Goal: Information Seeking & Learning: Learn about a topic

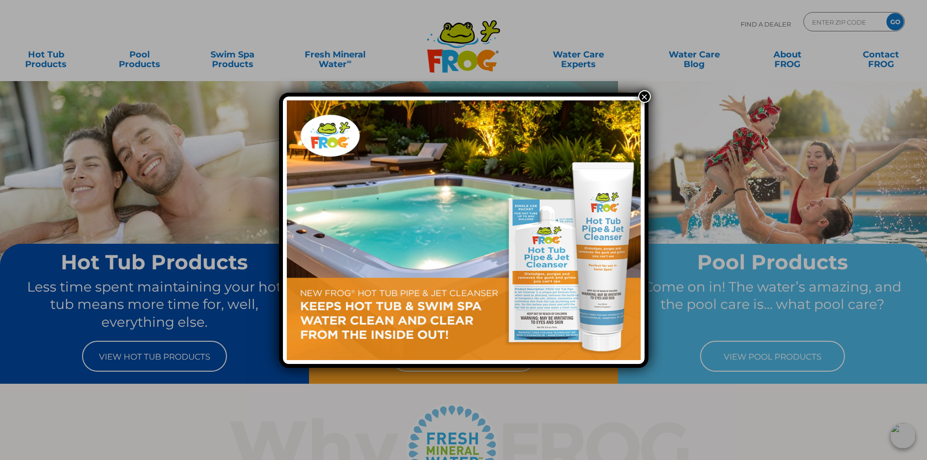
click at [644, 96] on button "×" at bounding box center [644, 96] width 13 height 13
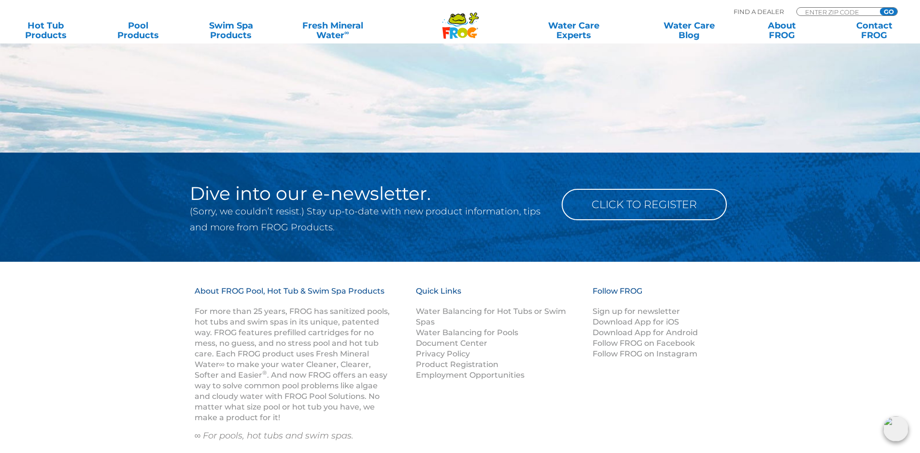
scroll to position [1273, 0]
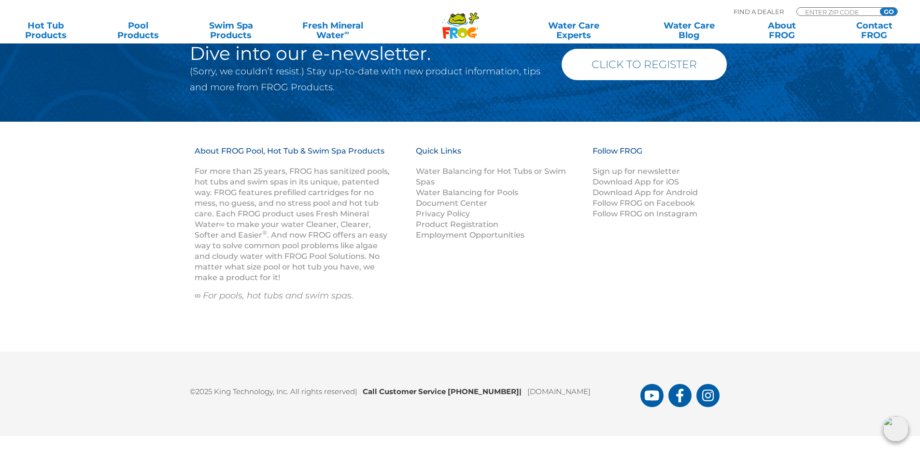
click at [638, 68] on link "Click to Register" at bounding box center [643, 64] width 165 height 31
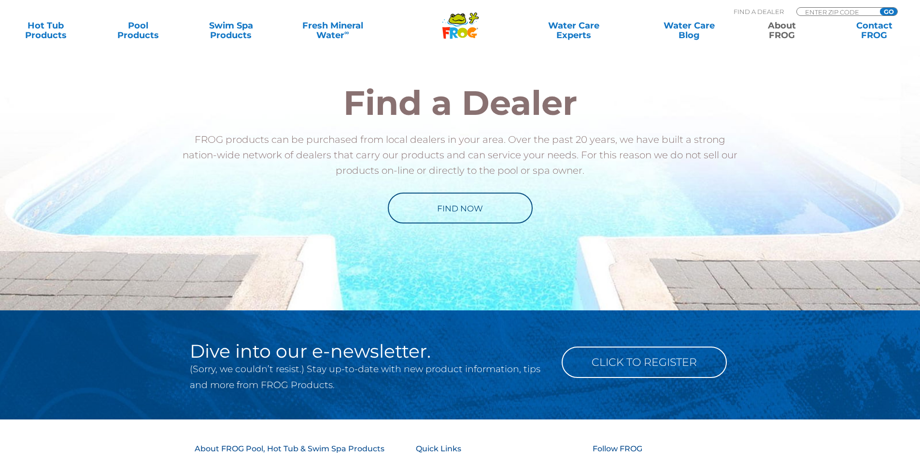
scroll to position [1110, 0]
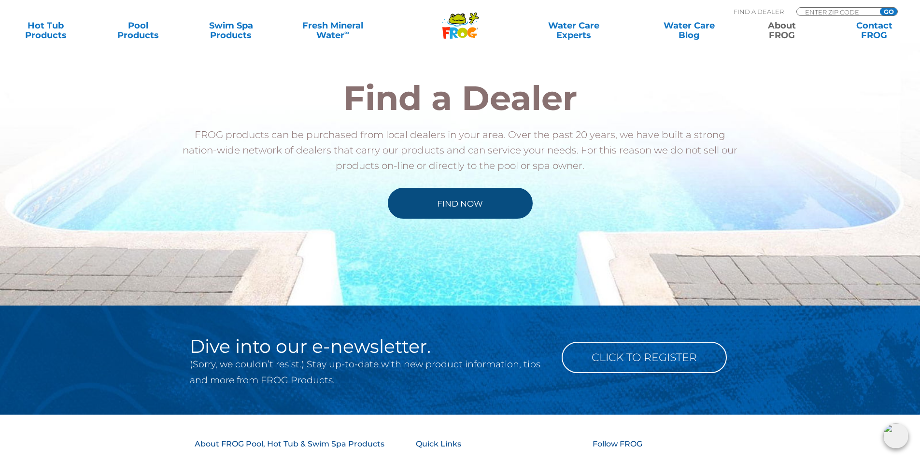
click at [477, 207] on link "Find Now" at bounding box center [460, 203] width 145 height 31
click at [478, 217] on link "Find Now" at bounding box center [460, 203] width 145 height 31
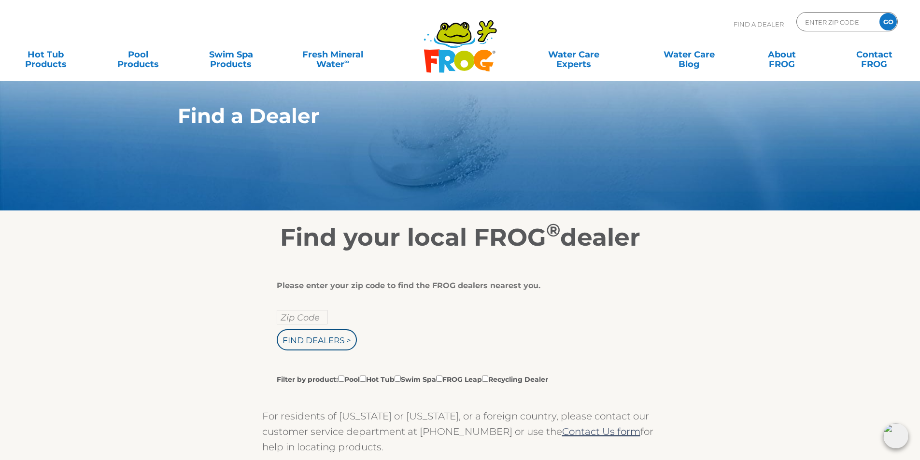
click at [531, 239] on h2 "Find your local FROG ® dealer" at bounding box center [460, 237] width 594 height 29
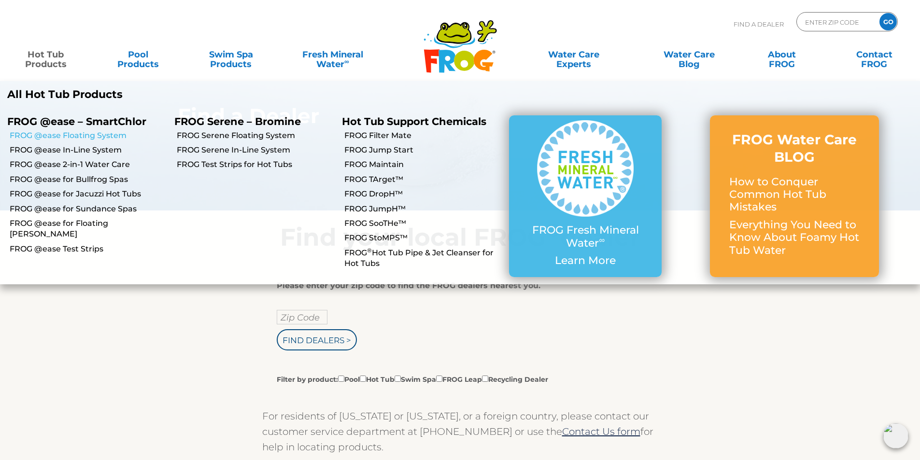
click at [60, 135] on link "FROG @ease Floating System" at bounding box center [88, 135] width 157 height 11
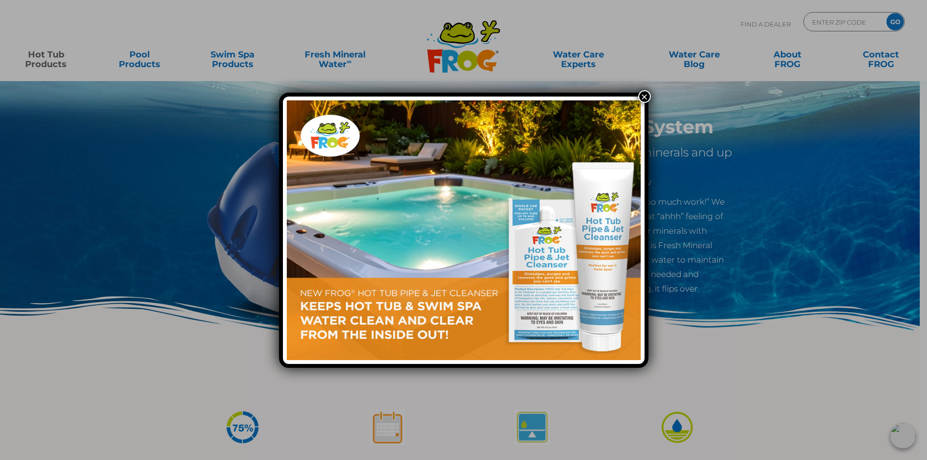
click at [642, 96] on button "×" at bounding box center [644, 96] width 13 height 13
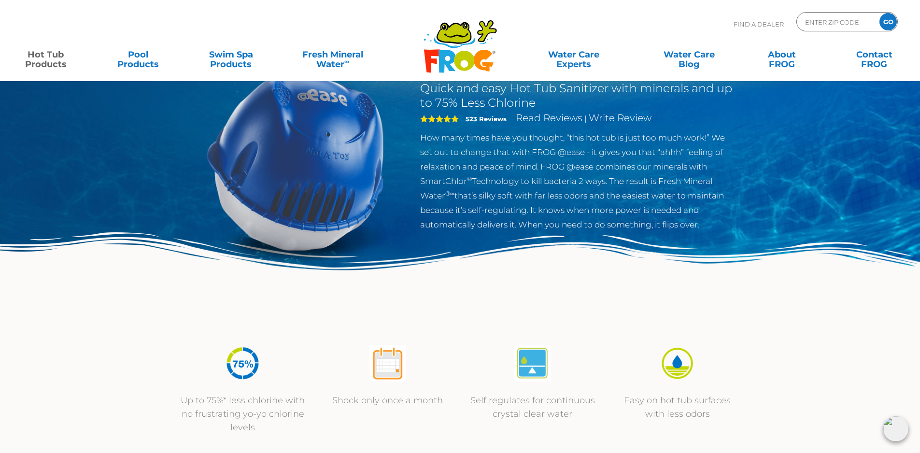
scroll to position [48, 0]
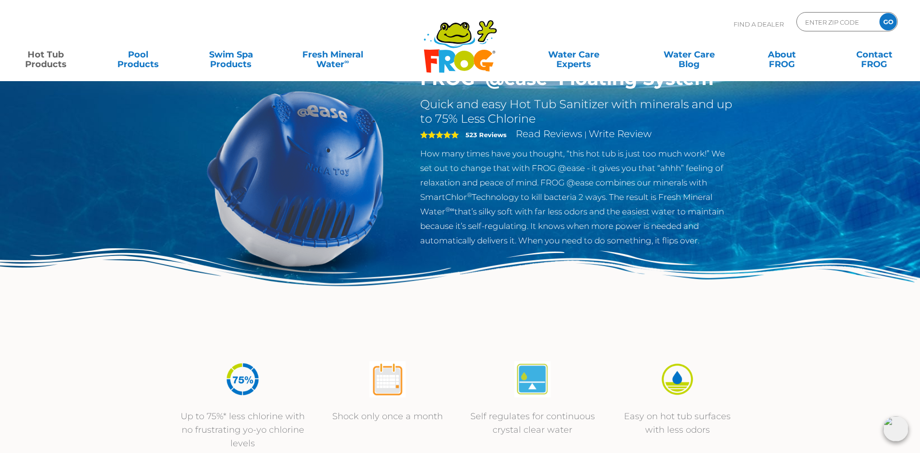
click at [153, 311] on img at bounding box center [460, 298] width 920 height 100
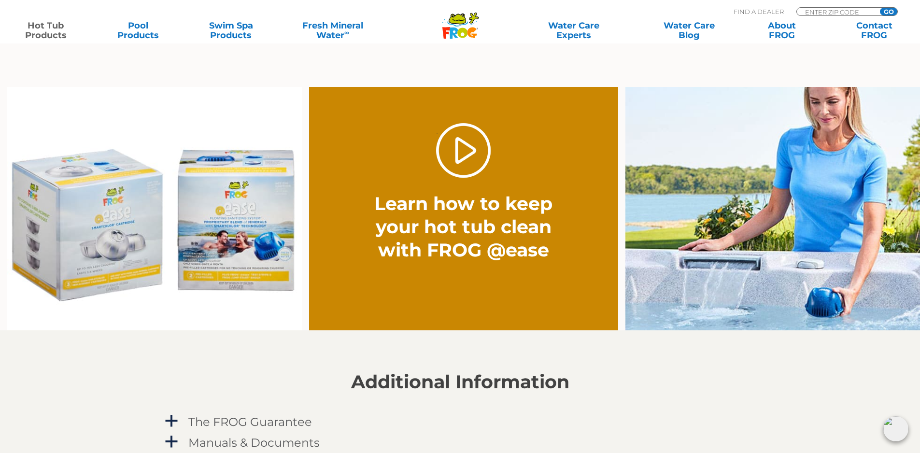
scroll to position [3289, 0]
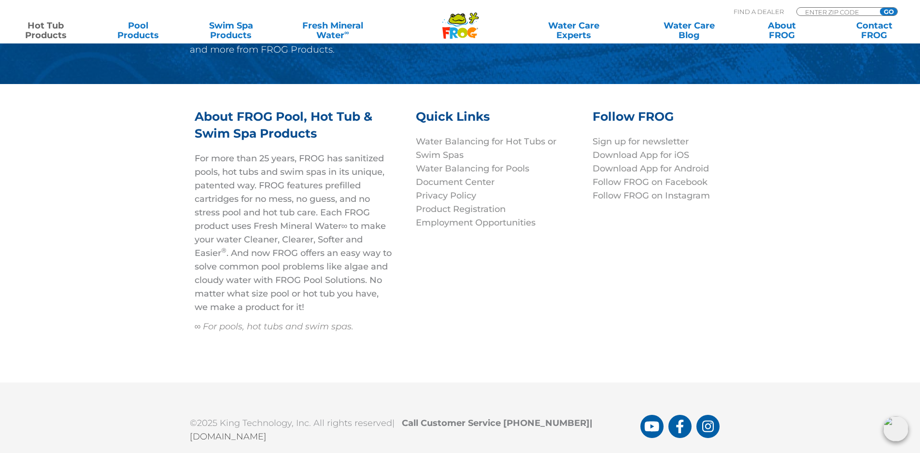
click at [154, 309] on div "About FROG Pool, Hot Tub & Swim Spa Products For more than 25 years, FROG has s…" at bounding box center [460, 233] width 920 height 298
drag, startPoint x: 244, startPoint y: 227, endPoint x: 226, endPoint y: 234, distance: 19.3
click at [226, 234] on p "For more than 25 years, FROG has sanitized pools, hot tubs and swim spas in its…" at bounding box center [293, 233] width 197 height 162
copy p "Cleaner, Clearer, Softer and Easier ®"
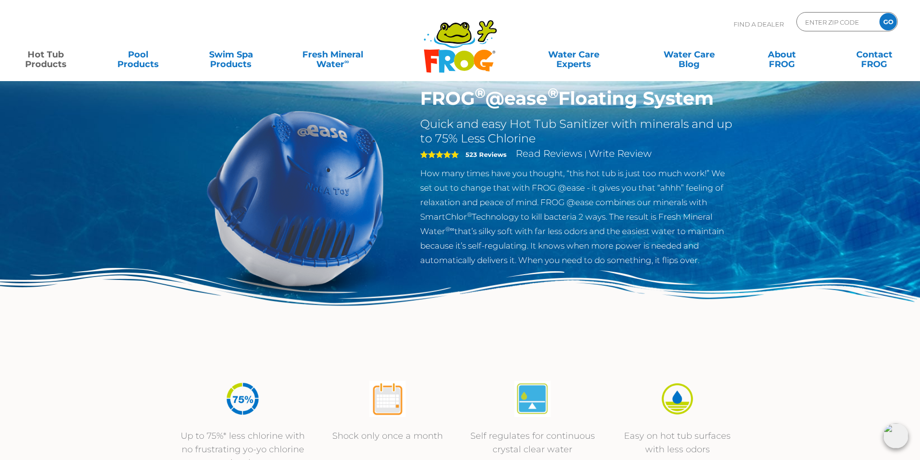
scroll to position [0, 0]
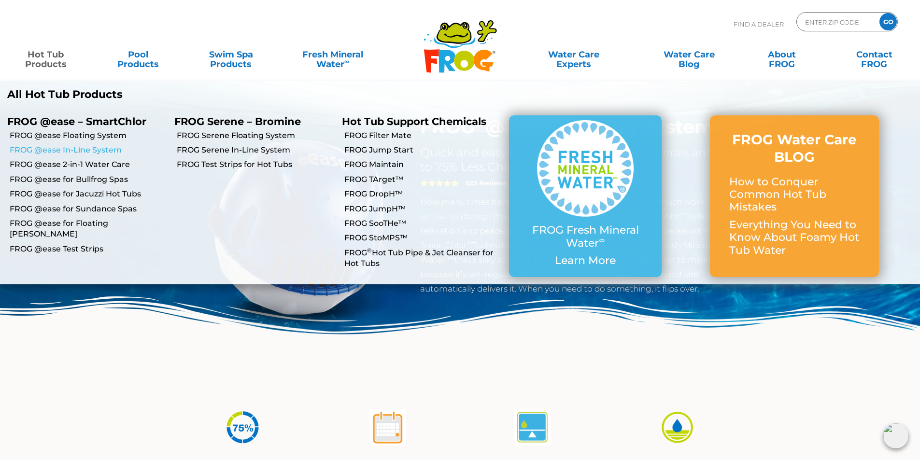
click at [83, 149] on link "FROG @ease In-Line System" at bounding box center [88, 150] width 157 height 11
click at [90, 181] on link "FROG @ease for Bullfrog Spas" at bounding box center [88, 179] width 157 height 11
click at [93, 194] on link "FROG @ease for Jacuzzi Hot Tubs" at bounding box center [88, 194] width 157 height 11
click at [93, 202] on li "FROG @ease for Sundance Spas" at bounding box center [83, 208] width 167 height 14
click at [93, 208] on link "FROG @ease for Sundance Spas" at bounding box center [88, 209] width 157 height 11
